Goal: Book appointment/travel/reservation

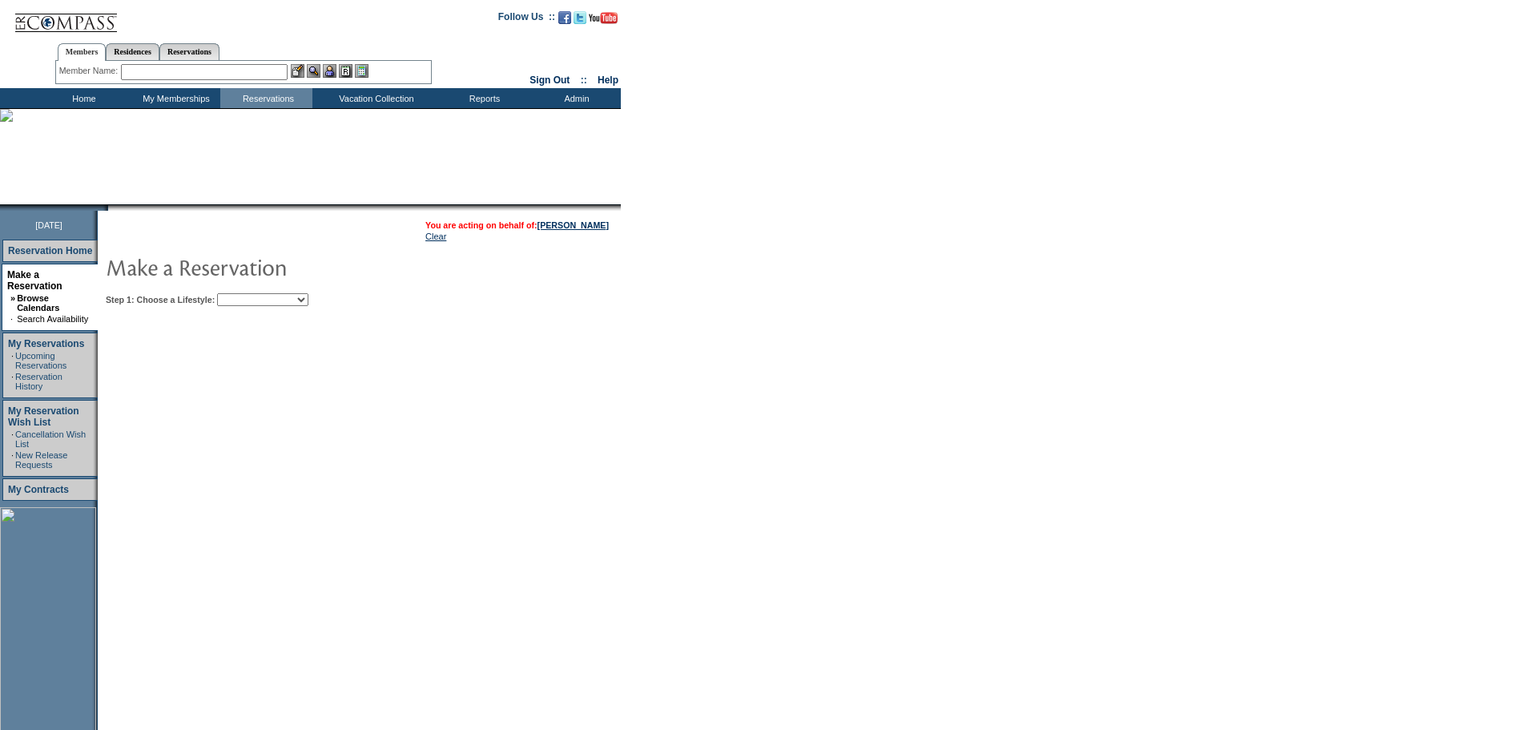
click at [293, 299] on select "Beach Leisure Metropolitan Mountain OIAL for Adventure OIAL for Couples OIAL fo…" at bounding box center [262, 299] width 91 height 13
select select "Beach"
click at [244, 295] on select "Beach Leisure Metropolitan Mountain OIAL for Adventure OIAL for Couples OIAL fo…" at bounding box center [262, 299] width 91 height 13
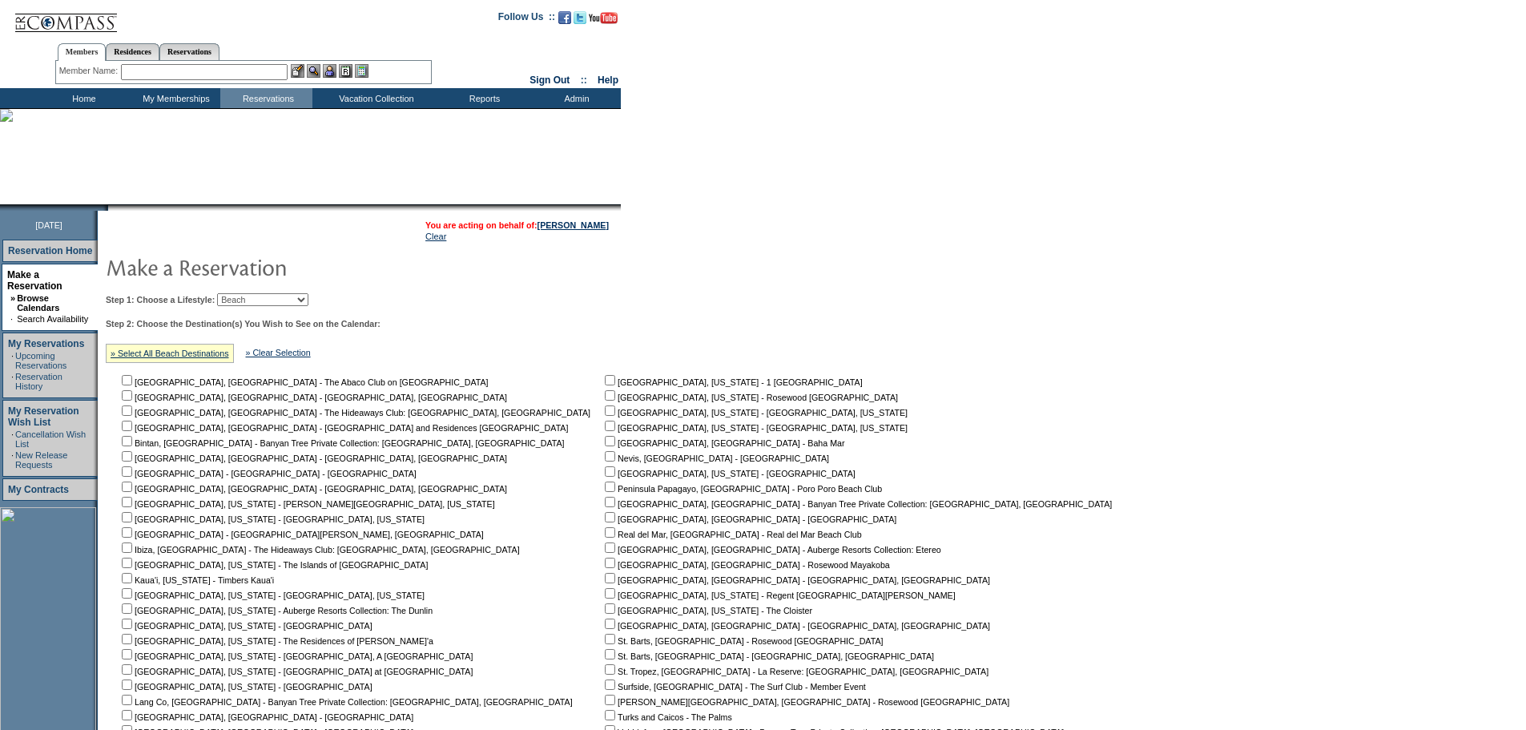
click at [605, 492] on input "checkbox" at bounding box center [610, 487] width 10 height 10
checkbox input "true"
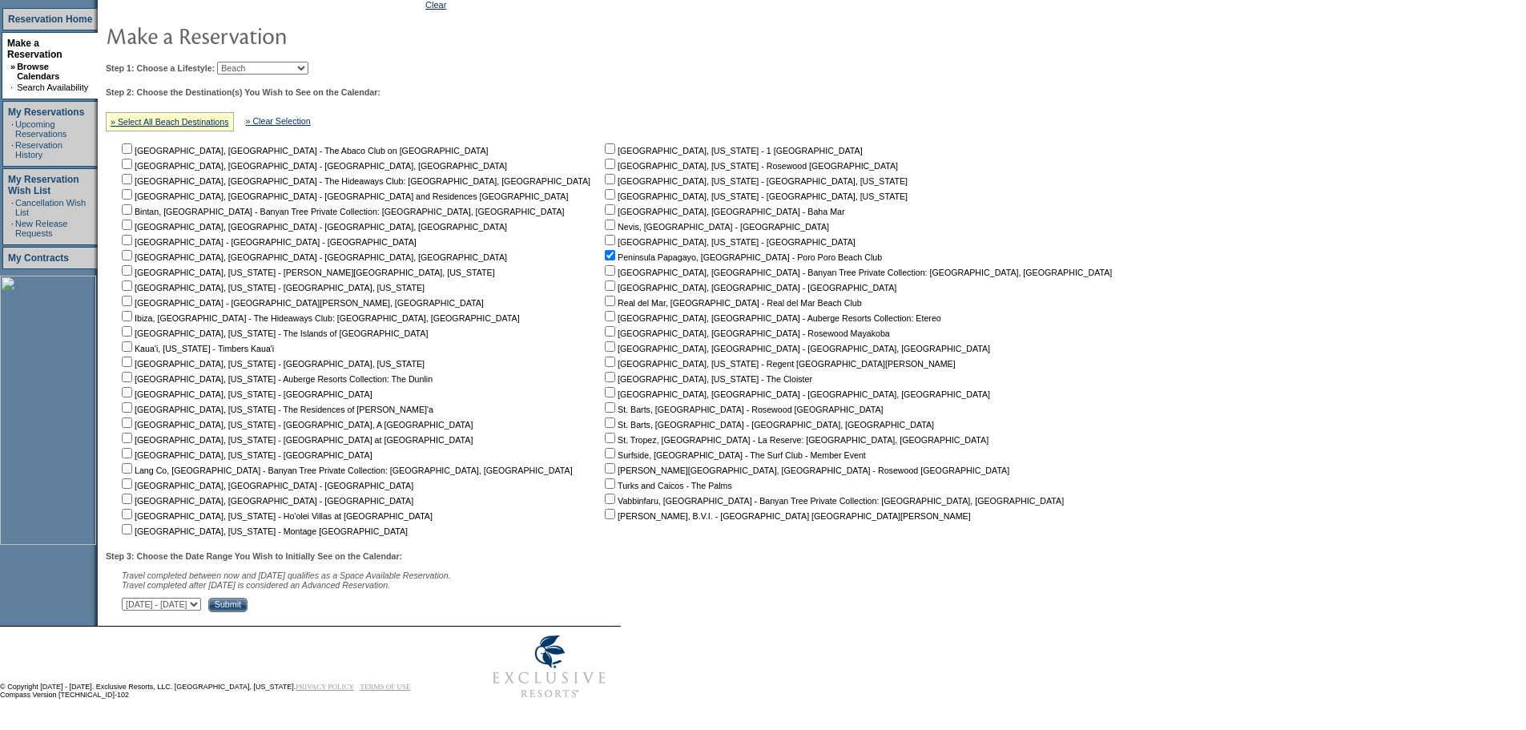
scroll to position [242, 0]
click at [201, 606] on select "[DATE] - [DATE] [DATE] - [DATE] [DATE] - [DATE] [DATE] - [DATE] [DATE] - [DATE]…" at bounding box center [161, 604] width 79 height 13
select select "[DATE]|[DATE]"
click at [131, 598] on select "[DATE] - [DATE] [DATE] - [DATE] [DATE] - [DATE] [DATE] - [DATE] [DATE] - [DATE]…" at bounding box center [161, 604] width 79 height 13
click at [248, 598] on input "Submit" at bounding box center [227, 605] width 39 height 14
